Goal: Complete Application Form

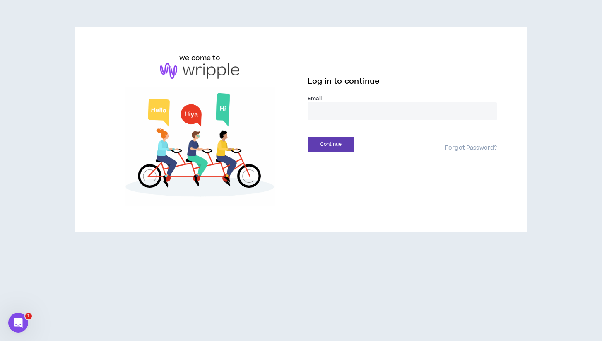
type input "**********"
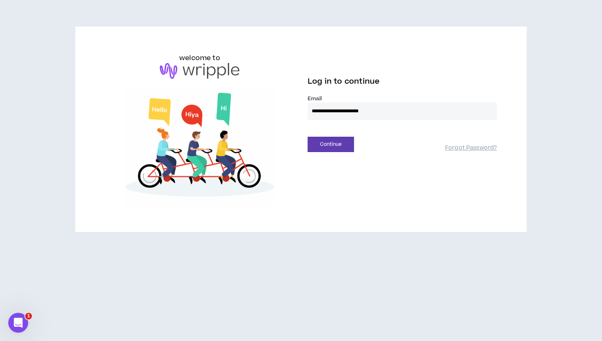
click at [331, 144] on button "Continue" at bounding box center [331, 144] width 46 height 15
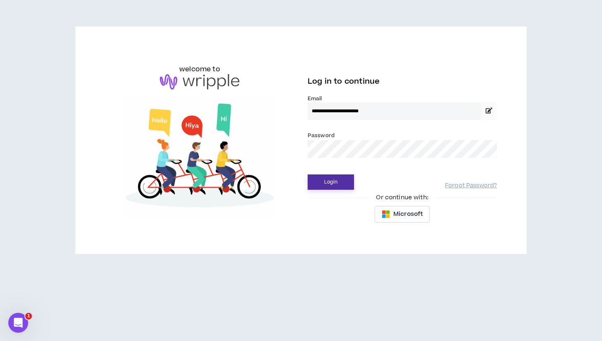
click at [329, 182] on button "Login" at bounding box center [331, 181] width 46 height 15
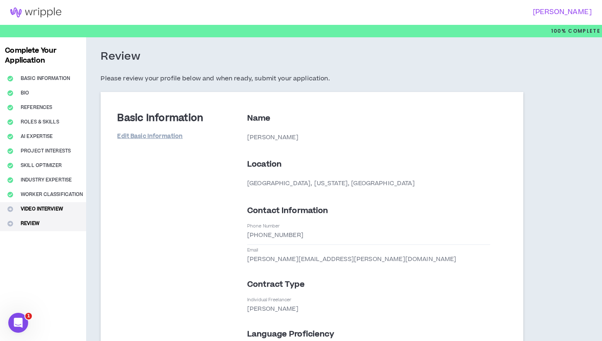
click at [40, 212] on button "Video Interview" at bounding box center [43, 209] width 86 height 14
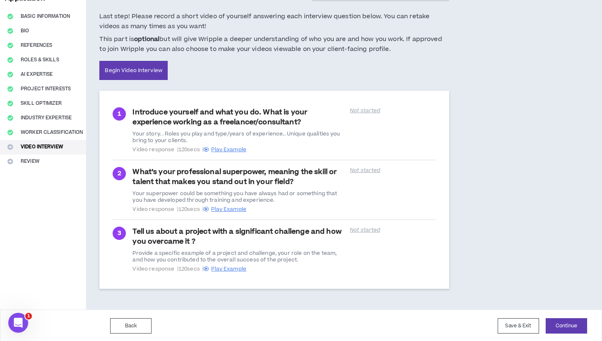
scroll to position [62, 0]
click at [565, 322] on button "Continue" at bounding box center [566, 325] width 41 height 15
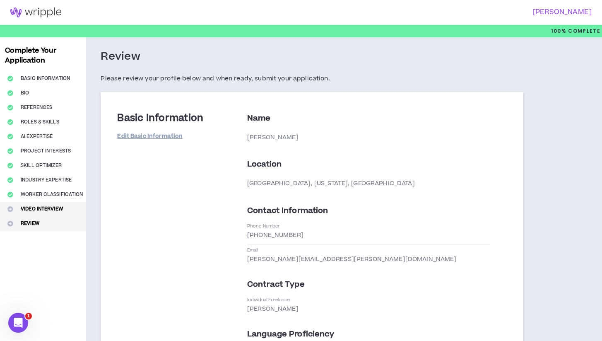
click at [39, 209] on button "Video Interview" at bounding box center [43, 209] width 86 height 14
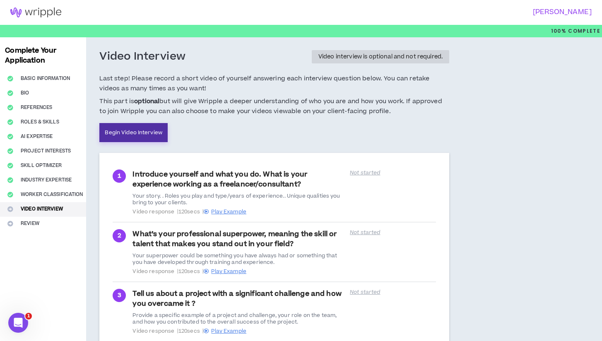
click at [140, 135] on link "Begin Video Interview" at bounding box center [133, 132] width 68 height 19
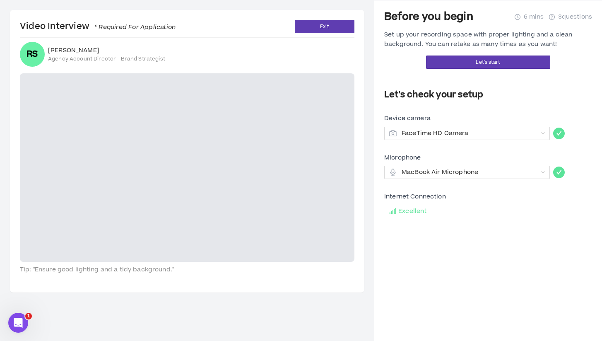
scroll to position [25, 0]
click at [532, 135] on span "FaceTime HD Camera" at bounding box center [470, 133] width 136 height 12
click at [532, 96] on h4 "Let's check your setup" at bounding box center [488, 95] width 208 height 12
click at [491, 172] on span "MacBook Air Microphone" at bounding box center [470, 172] width 136 height 12
click at [429, 282] on div "Before you begin 6 mins 3 questions Set up your recording space with proper lig…" at bounding box center [488, 170] width 208 height 320
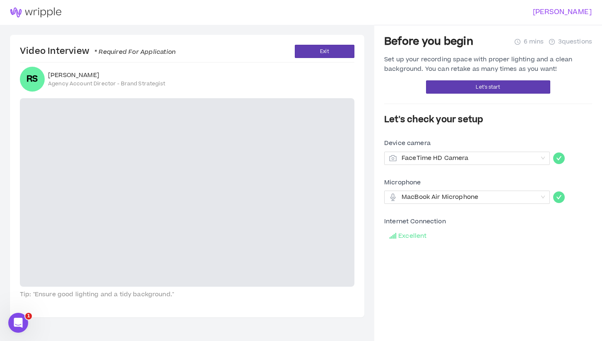
scroll to position [0, 0]
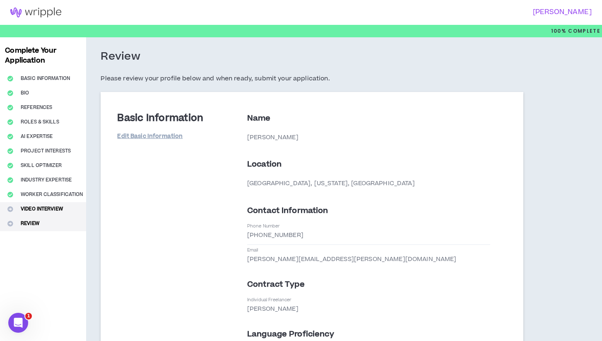
click at [43, 211] on button "Video Interview" at bounding box center [43, 209] width 86 height 14
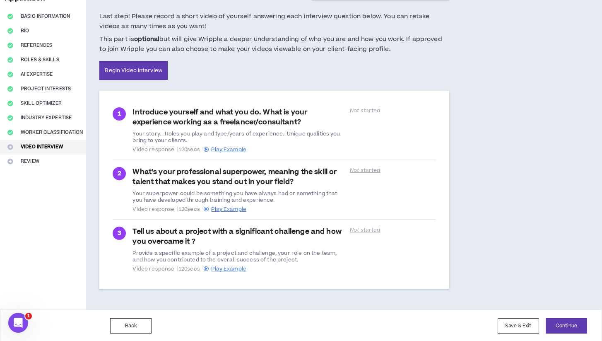
scroll to position [62, 0]
click at [196, 48] on span "This part is optional but will give Wripple a deeper understanding of who you a…" at bounding box center [274, 45] width 350 height 20
click at [351, 49] on span "This part is optional but will give Wripple a deeper understanding of who you a…" at bounding box center [274, 45] width 350 height 20
